Goal: Task Accomplishment & Management: Manage account settings

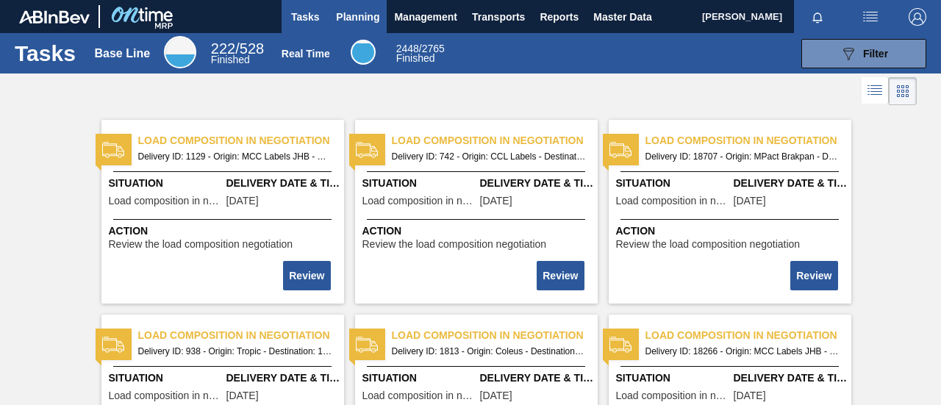
click at [365, 15] on span "Planning" at bounding box center [357, 17] width 43 height 18
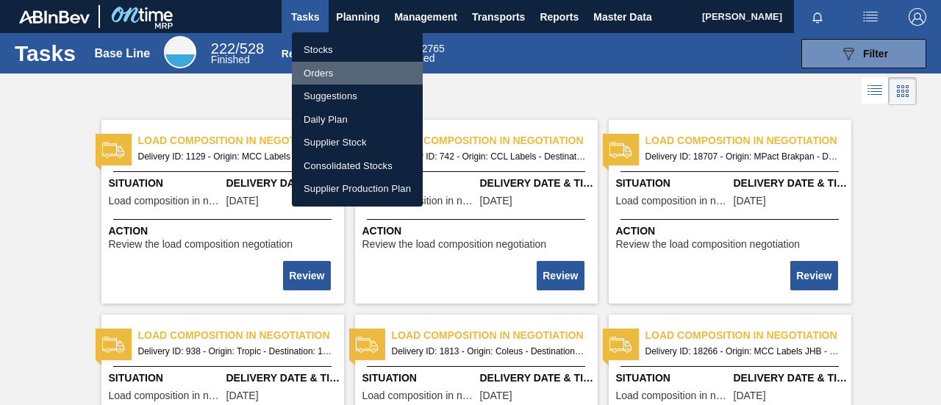
click at [345, 68] on li "Orders" at bounding box center [357, 74] width 131 height 24
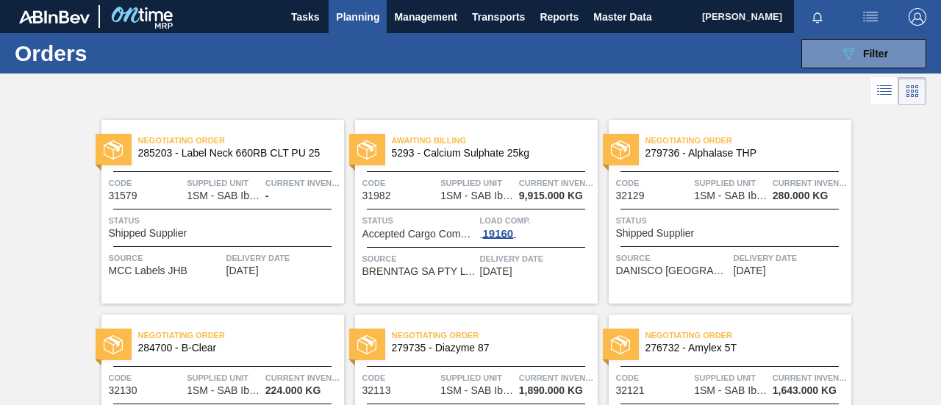
click at [498, 230] on div "19160" at bounding box center [498, 234] width 37 height 12
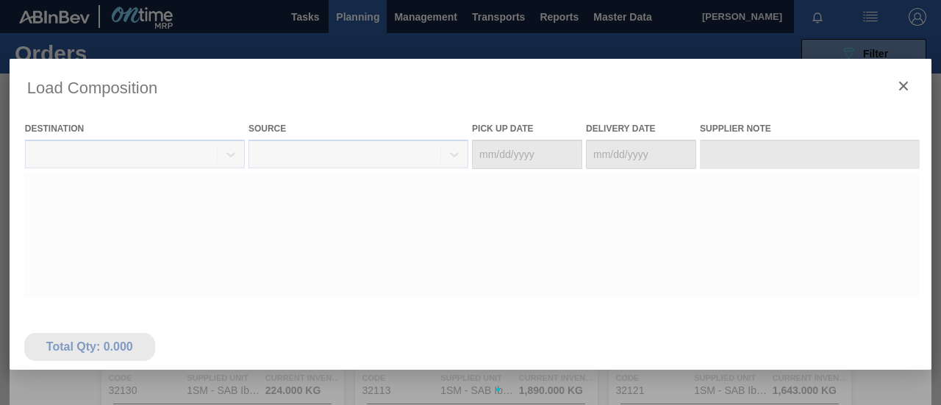
type Date "09/22/2025"
type Date "[DATE]"
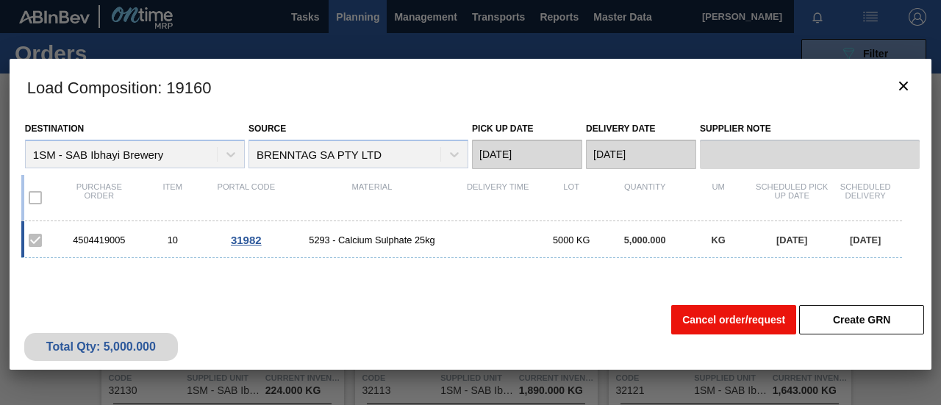
click at [753, 327] on button "Cancel order/request" at bounding box center [733, 319] width 125 height 29
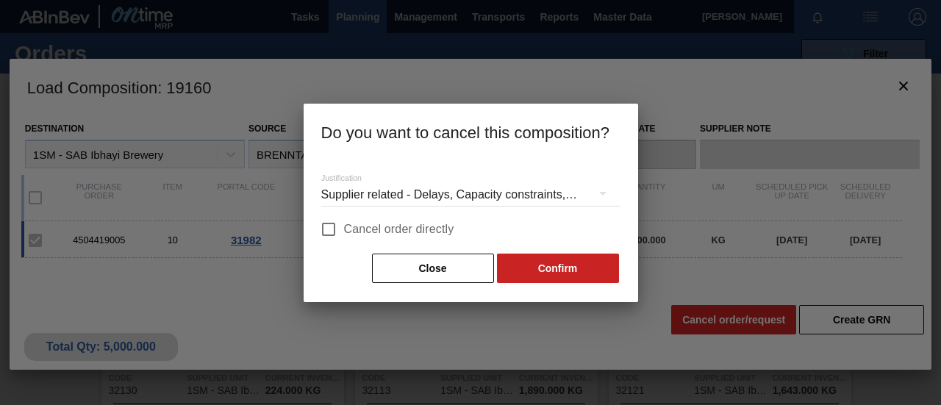
click at [413, 232] on span "Cancel order directly" at bounding box center [399, 230] width 110 height 18
click at [344, 232] on input "Cancel order directly" at bounding box center [328, 229] width 31 height 31
checkbox input "true"
click at [598, 196] on icon "button" at bounding box center [603, 194] width 18 height 18
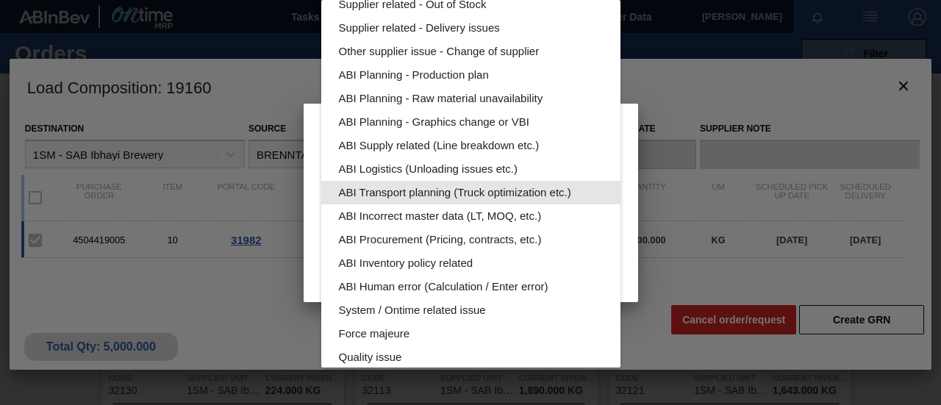
scroll to position [74, 0]
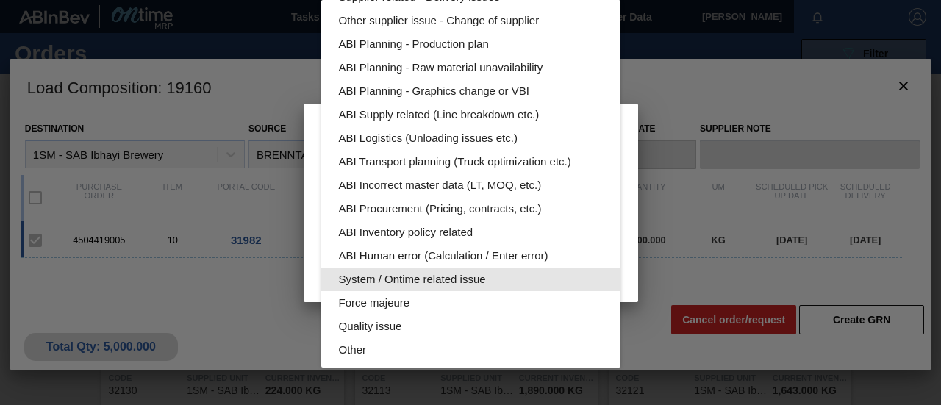
click at [468, 279] on div "System / Ontime related issue" at bounding box center [471, 280] width 264 height 24
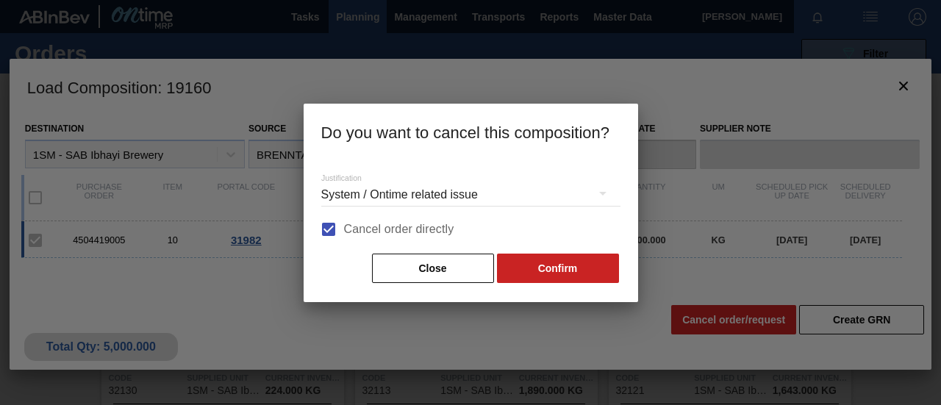
scroll to position [0, 0]
click at [581, 267] on button "Confirm" at bounding box center [558, 268] width 122 height 29
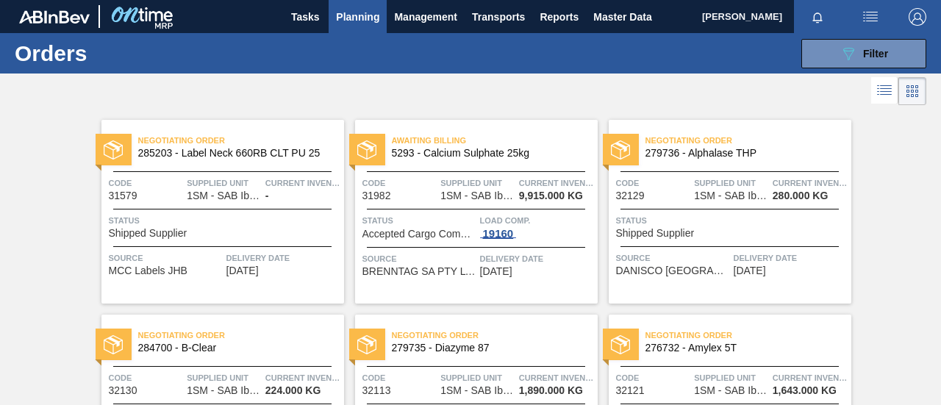
click at [496, 235] on div "19160" at bounding box center [498, 234] width 37 height 12
